Goal: Find specific page/section

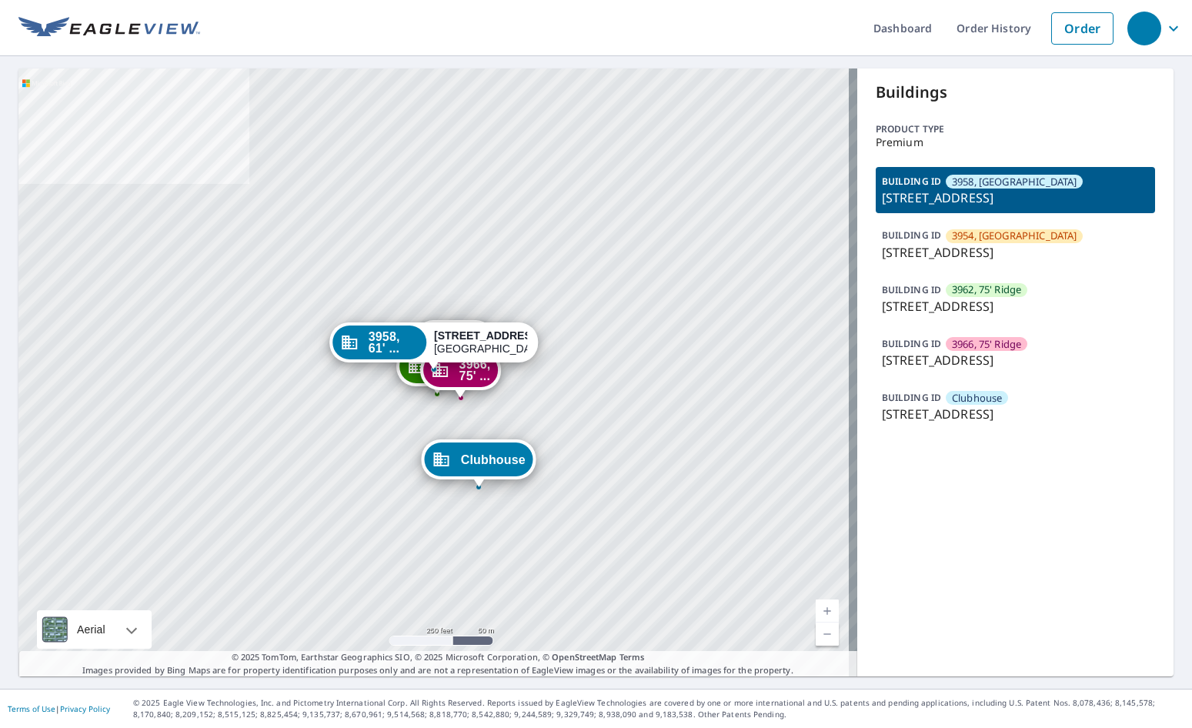
click at [1041, 194] on p "3958 Stoneridge Dr, Pleasanton, CA, 94588" at bounding box center [1015, 198] width 267 height 18
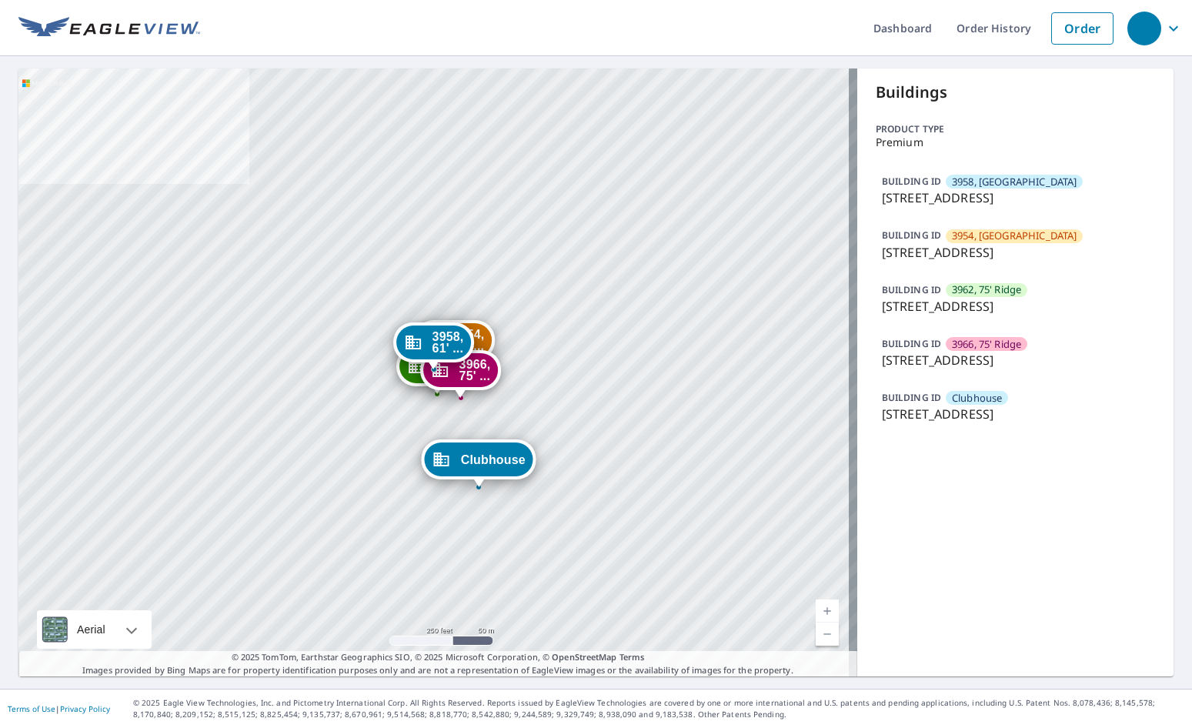
click at [1041, 194] on p "3958 Stoneridge Dr, Pleasanton, CA, 94588" at bounding box center [1015, 198] width 267 height 18
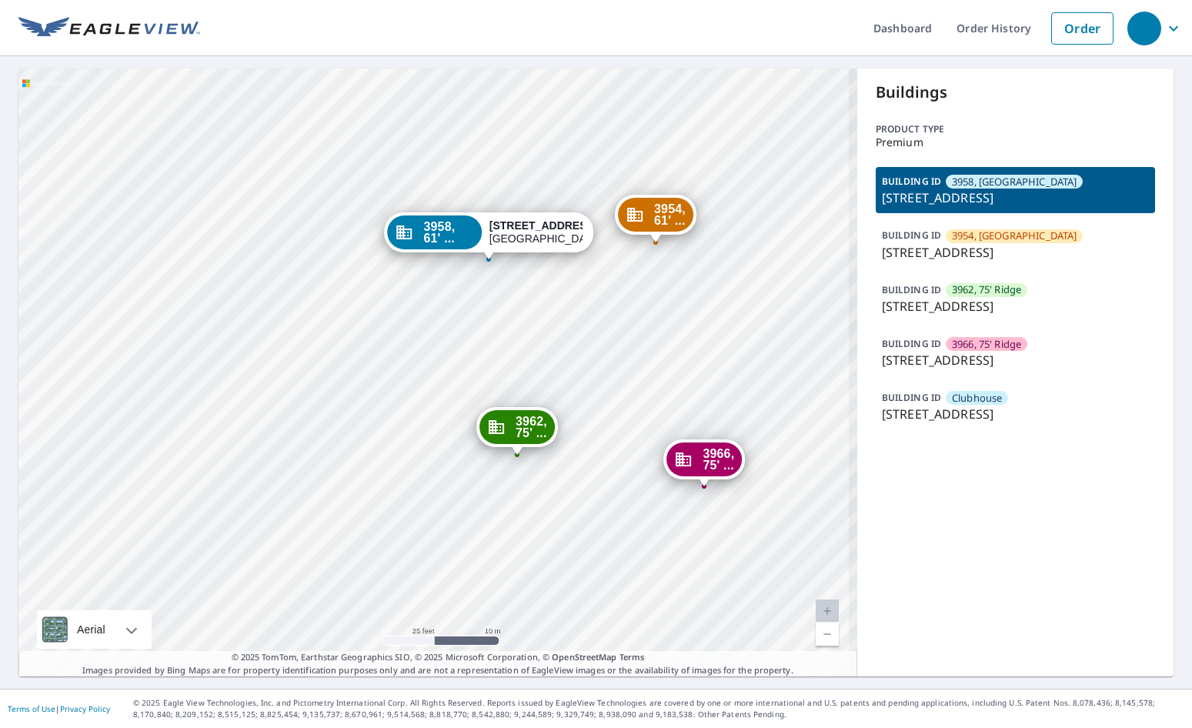
click at [500, 353] on div "3954, 61' ... 3954 Stoneridge Dr Pleasanton, CA 94588 3962, 75' ... 3962 Stoner…" at bounding box center [437, 373] width 839 height 608
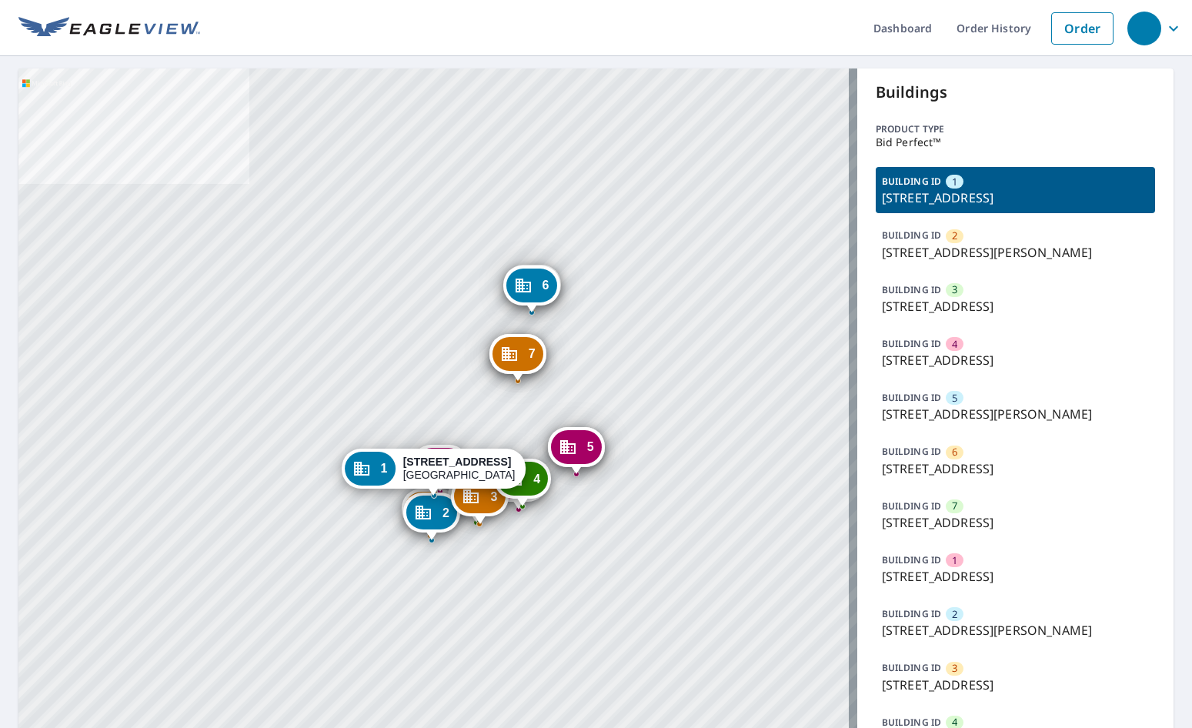
click at [945, 460] on p "[STREET_ADDRESS]" at bounding box center [1015, 469] width 267 height 18
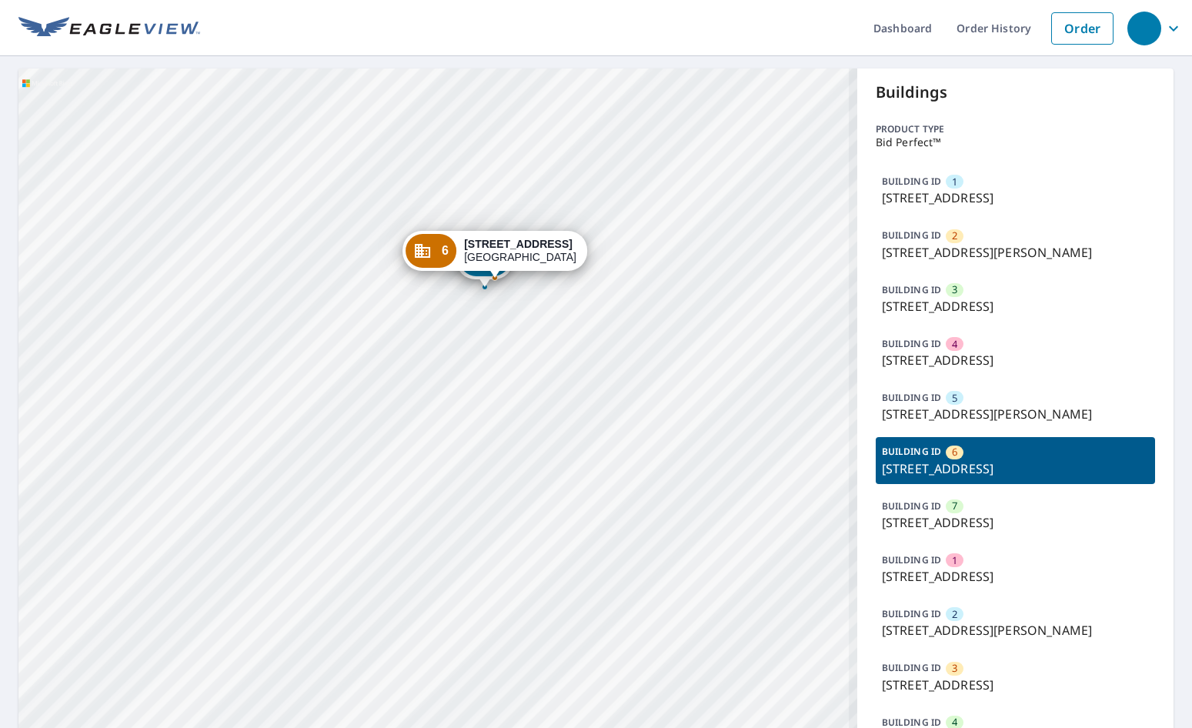
drag, startPoint x: 490, startPoint y: 468, endPoint x: 575, endPoint y: 405, distance: 106.2
click at [575, 405] on div "1 [STREET_ADDRESS] 2 [STREET_ADDRESS][PERSON_NAME] 3 [STREET_ADDRESS] 4 [STREET…" at bounding box center [437, 499] width 839 height 861
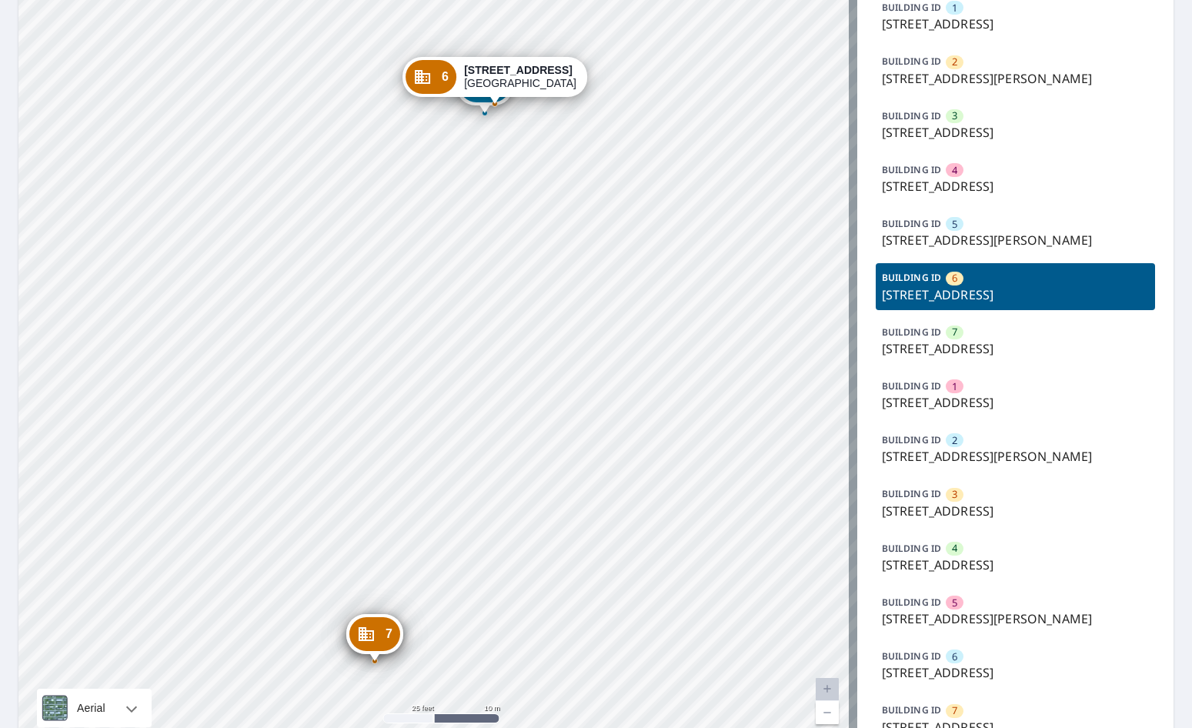
scroll to position [252, 0]
